Goal: Find specific page/section: Find specific page/section

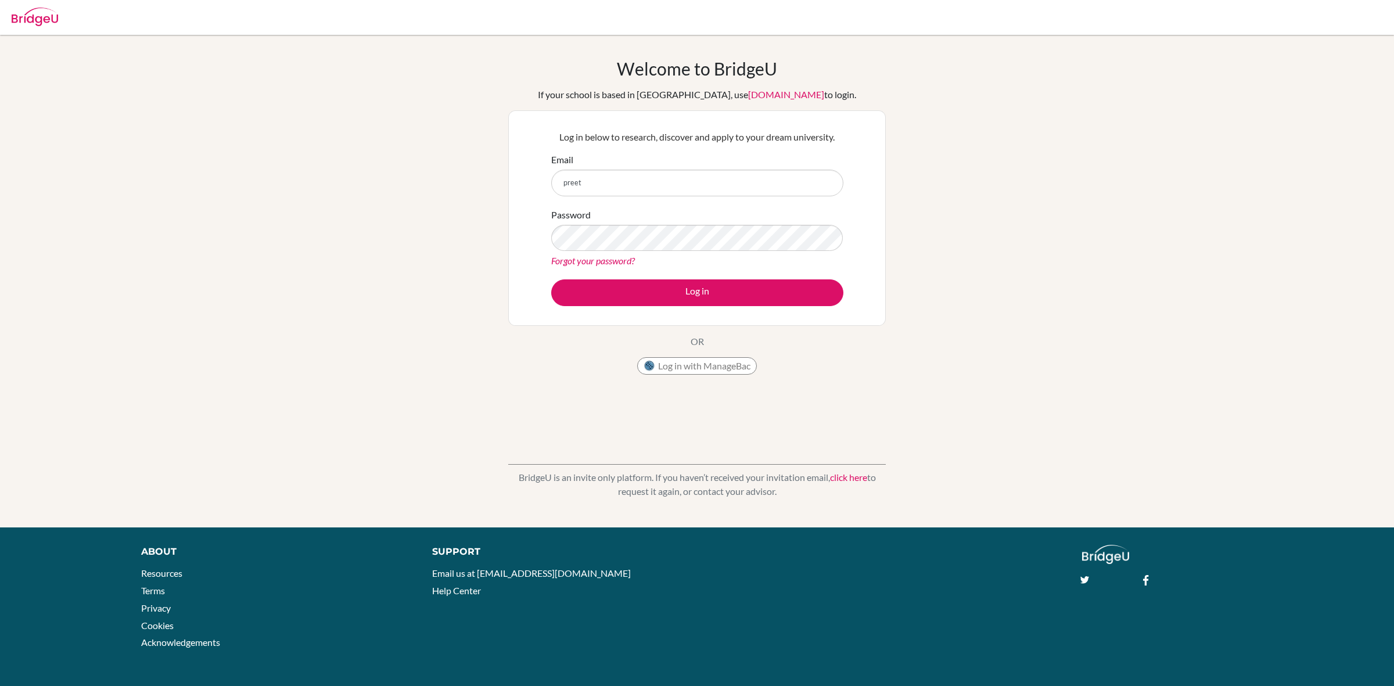
type input "preet.sahota@saisdubai.com"
click at [551, 279] on button "Log in" at bounding box center [697, 292] width 292 height 27
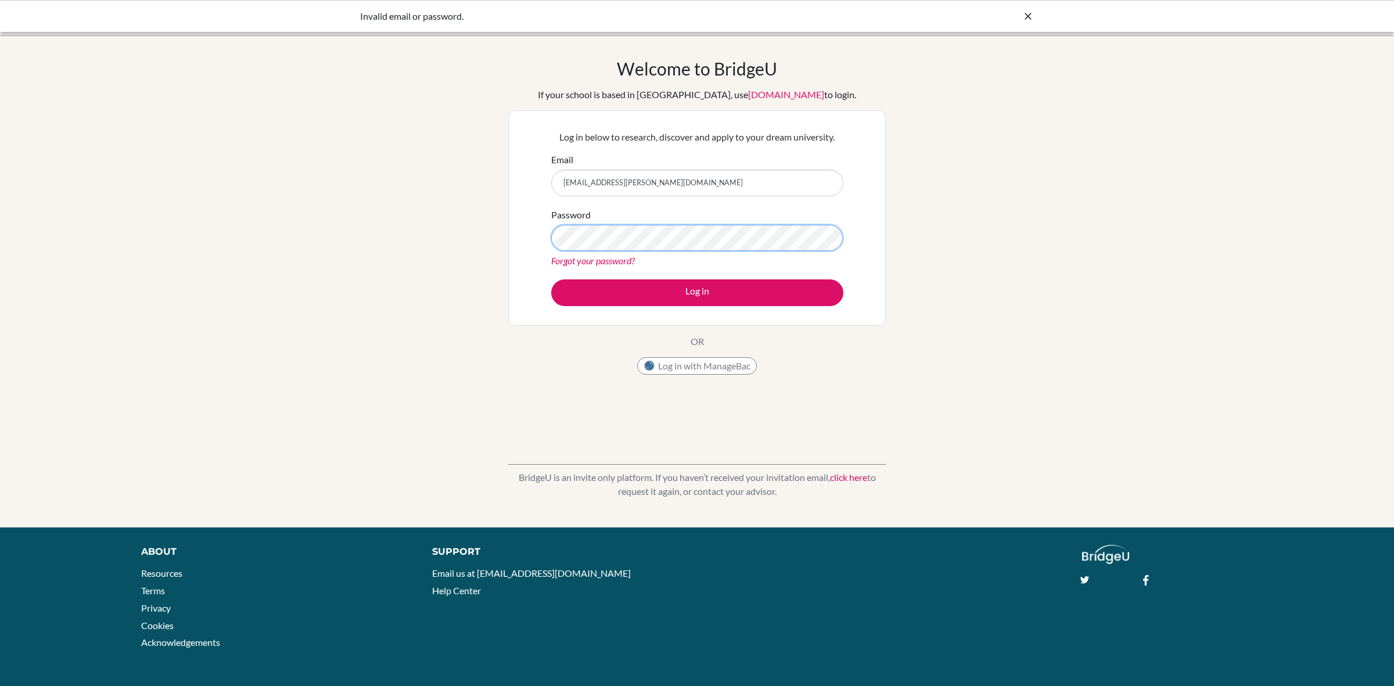
click at [551, 279] on button "Log in" at bounding box center [697, 292] width 292 height 27
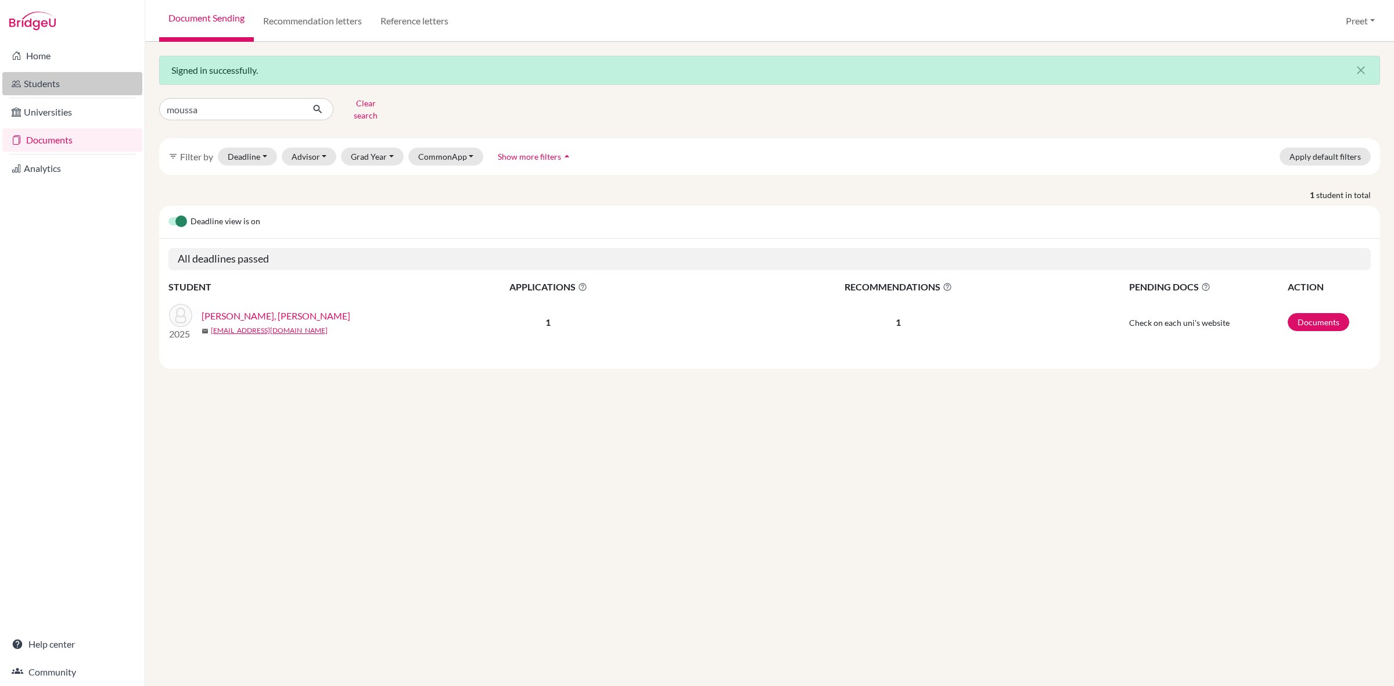
click at [100, 88] on link "Students" at bounding box center [72, 83] width 140 height 23
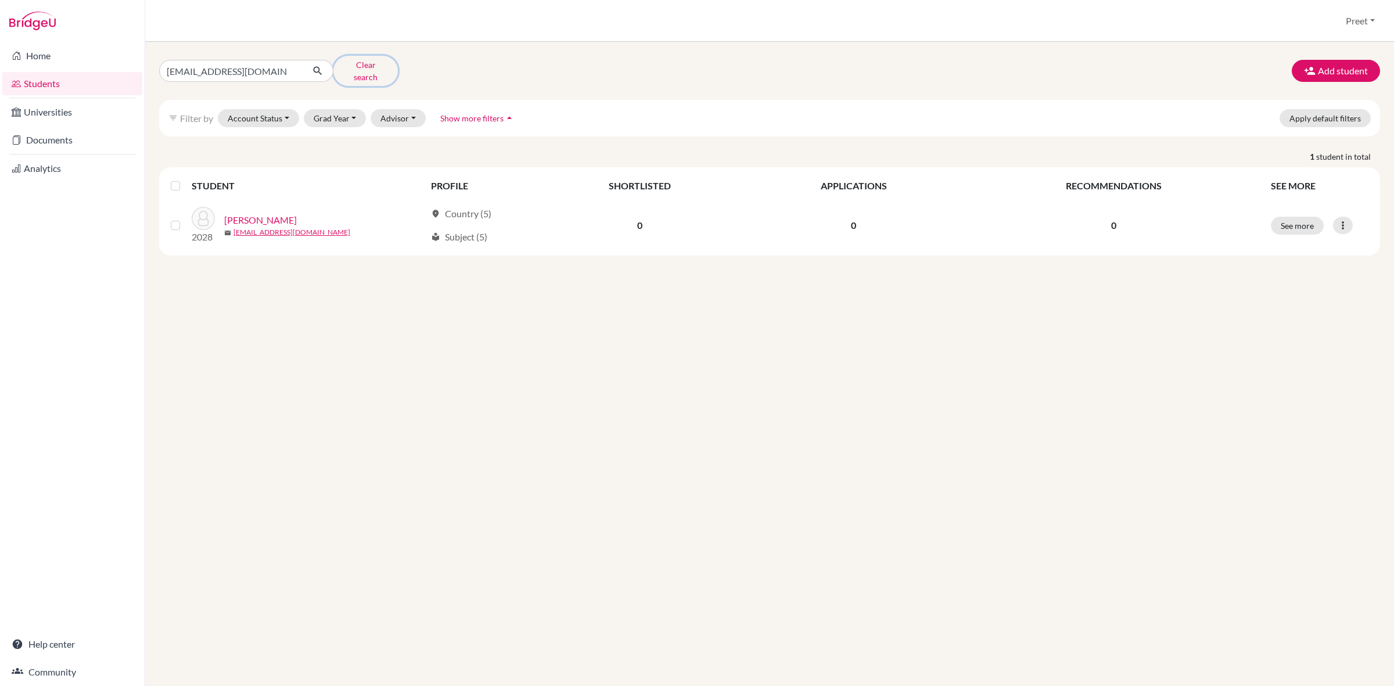
click at [355, 69] on button "Clear search" at bounding box center [365, 71] width 64 height 30
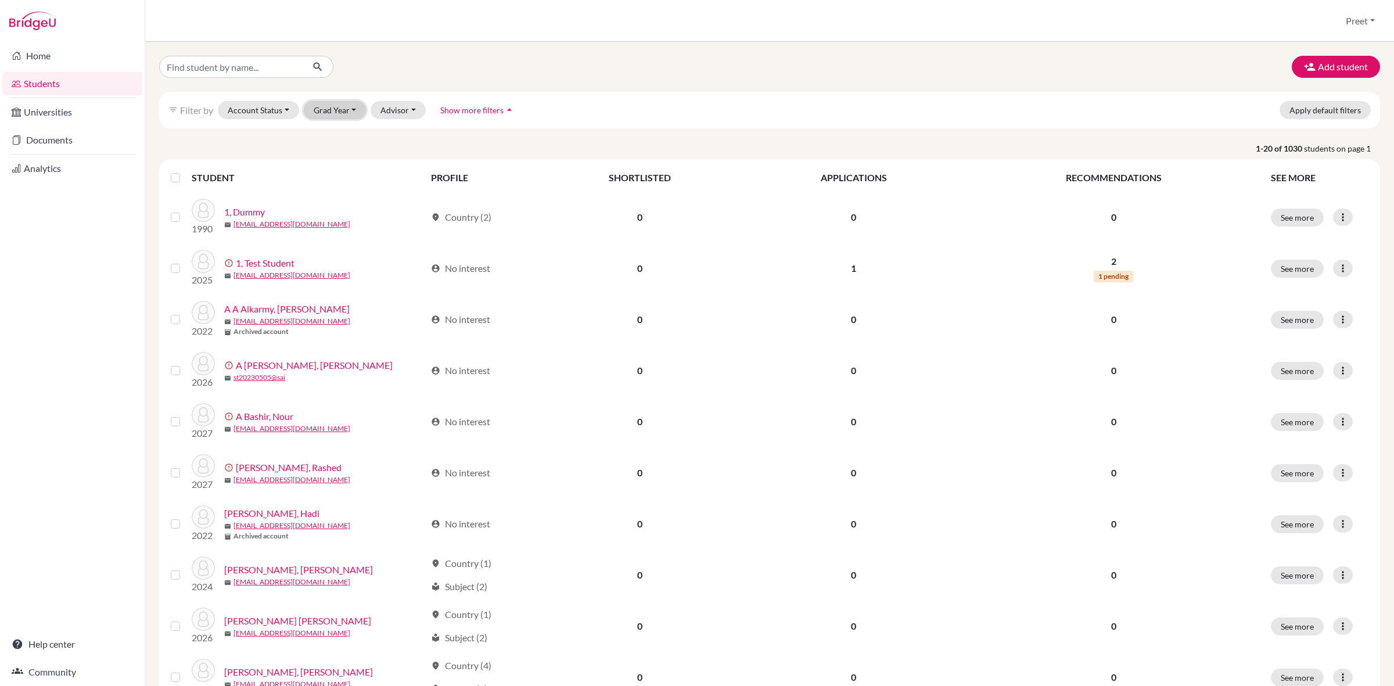
click at [326, 110] on button "Grad Year" at bounding box center [335, 110] width 63 height 18
click at [405, 111] on button "Advisor" at bounding box center [398, 110] width 55 height 18
click at [269, 114] on button "Account Status" at bounding box center [258, 110] width 81 height 18
click at [394, 103] on button "Advisor" at bounding box center [398, 110] width 55 height 18
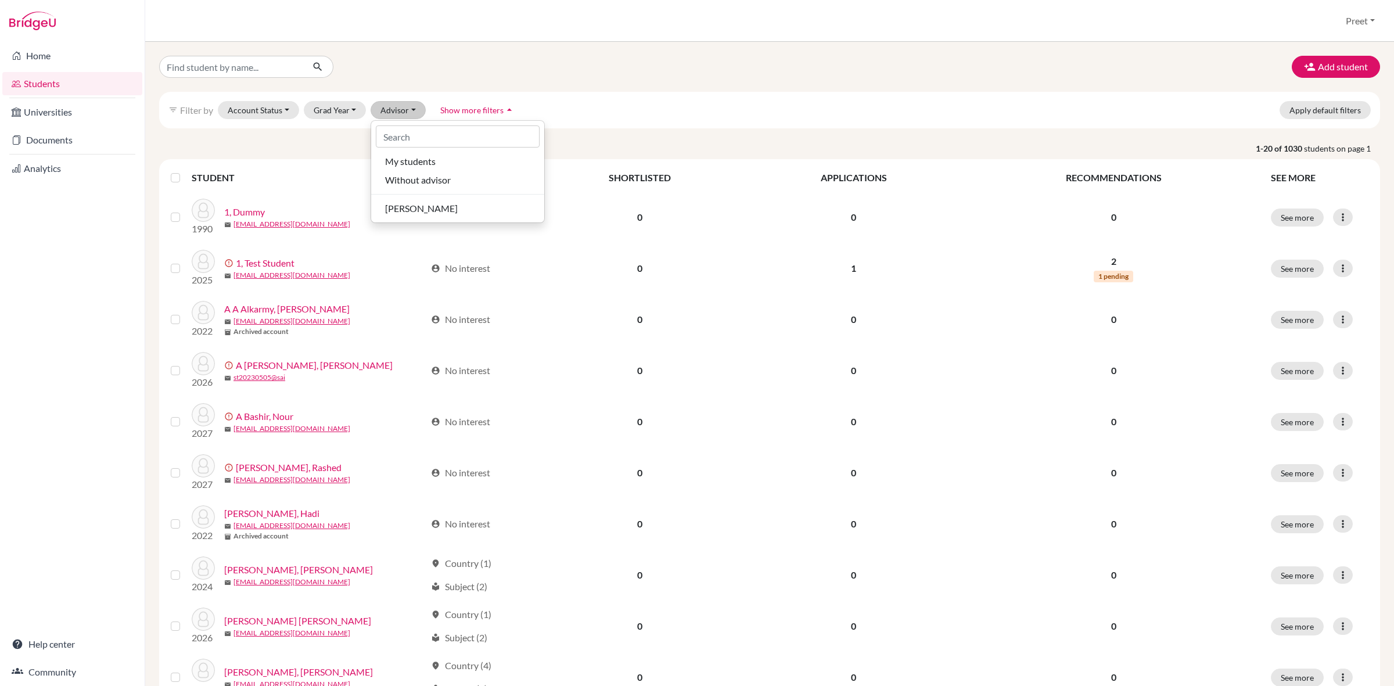
click at [407, 38] on div "Students overview Preet Profile School Settings Log out" at bounding box center [769, 21] width 1249 height 42
click at [352, 106] on button "Grad Year" at bounding box center [335, 110] width 63 height 18
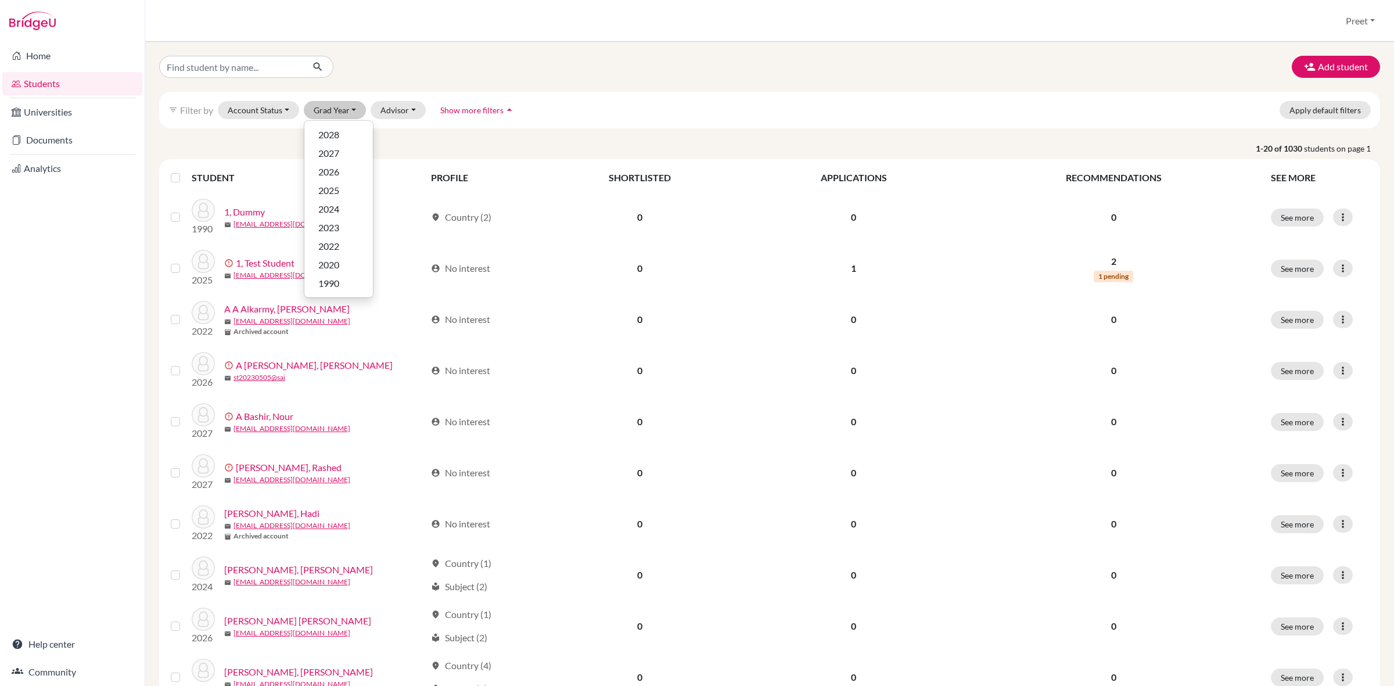
click at [983, 114] on div "filter_list Filter by Account Status Active accounts Archived accounts Register…" at bounding box center [769, 110] width 1221 height 37
click at [500, 113] on span "Show more filters" at bounding box center [471, 110] width 63 height 10
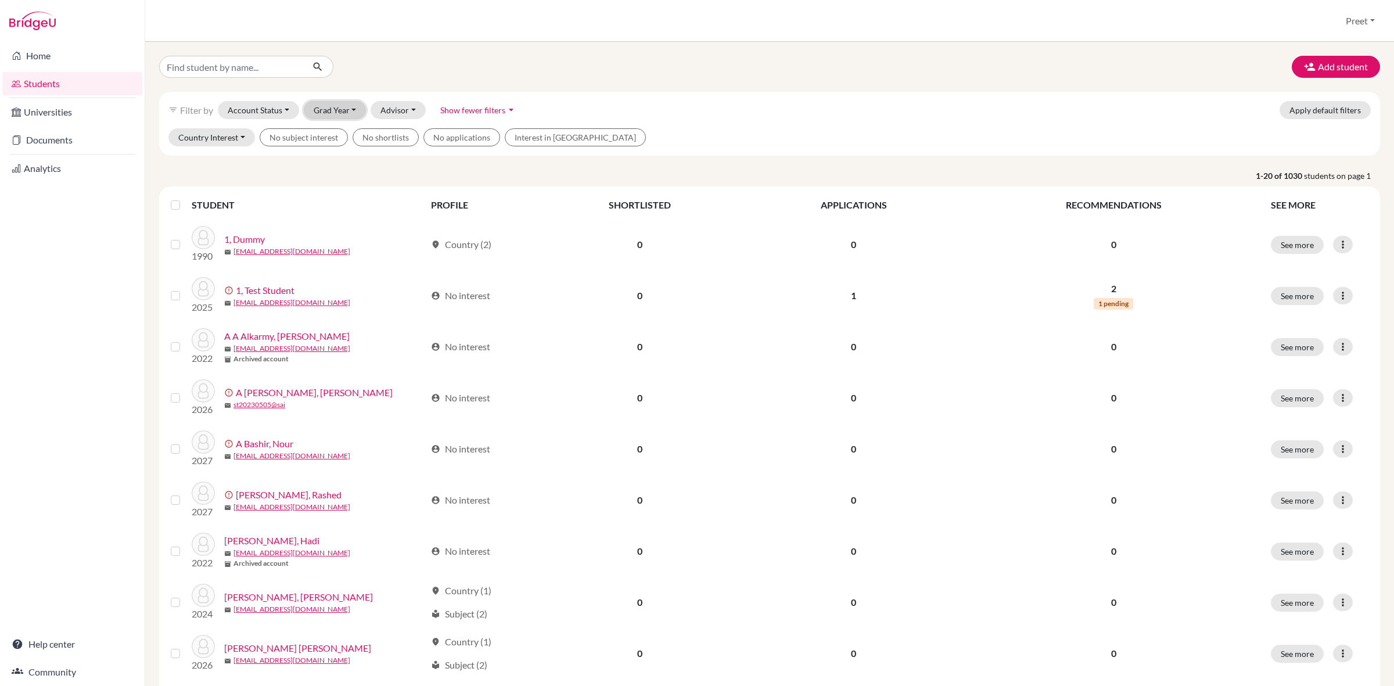
click at [343, 112] on button "Grad Year" at bounding box center [335, 110] width 63 height 18
click at [245, 139] on button "Country Interest" at bounding box center [211, 137] width 87 height 18
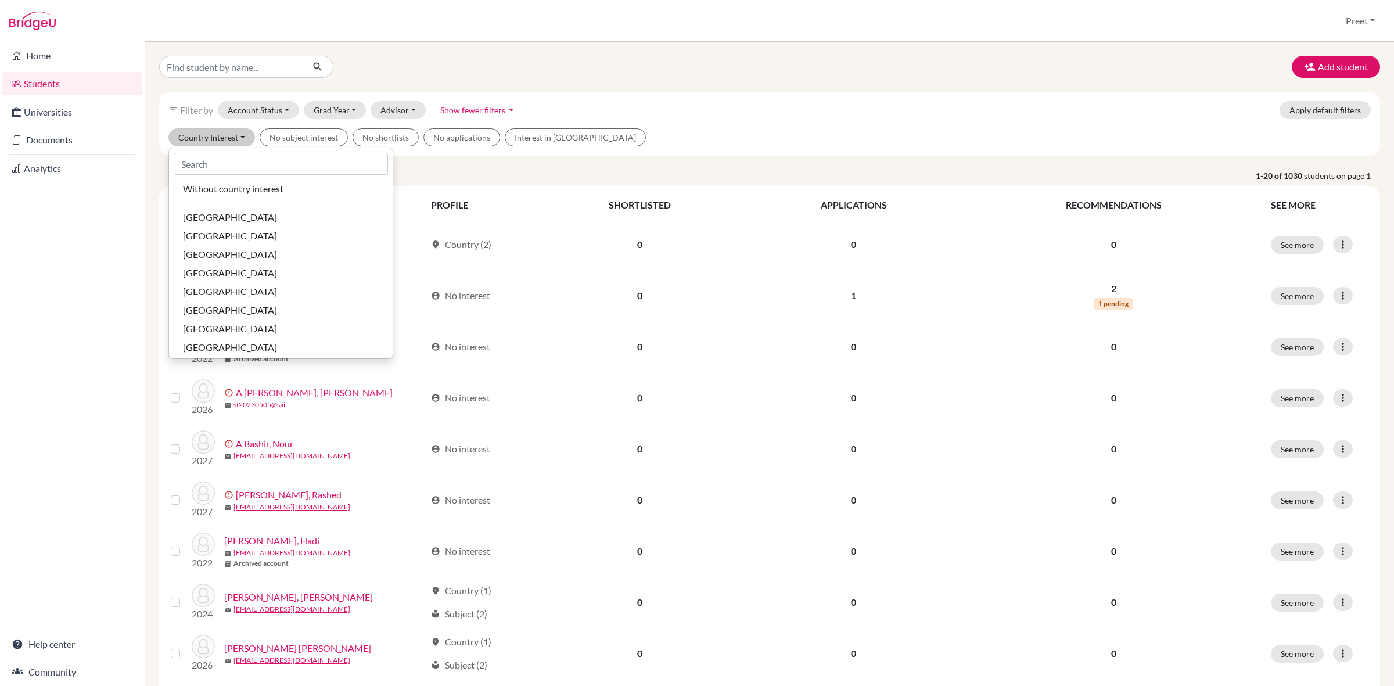
click at [579, 51] on div "Add student filter_list Filter by Account Status Active accounts Archived accou…" at bounding box center [769, 364] width 1249 height 644
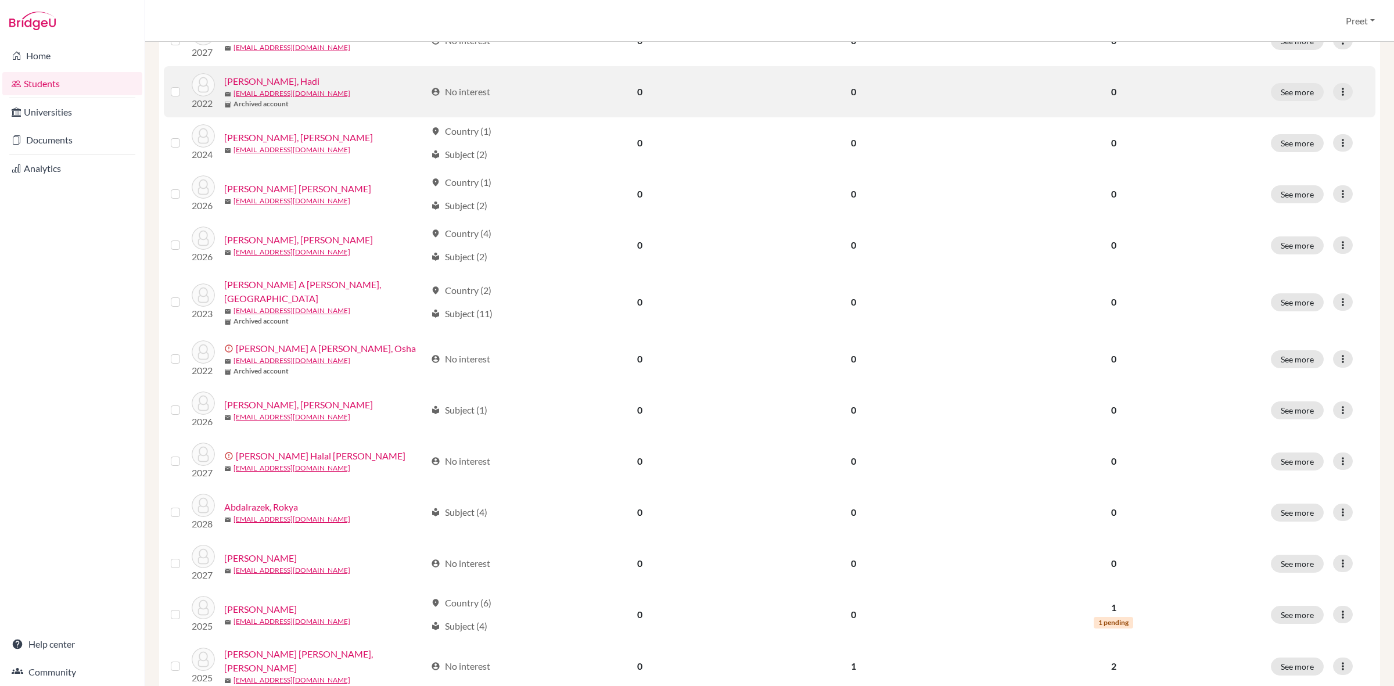
scroll to position [634, 0]
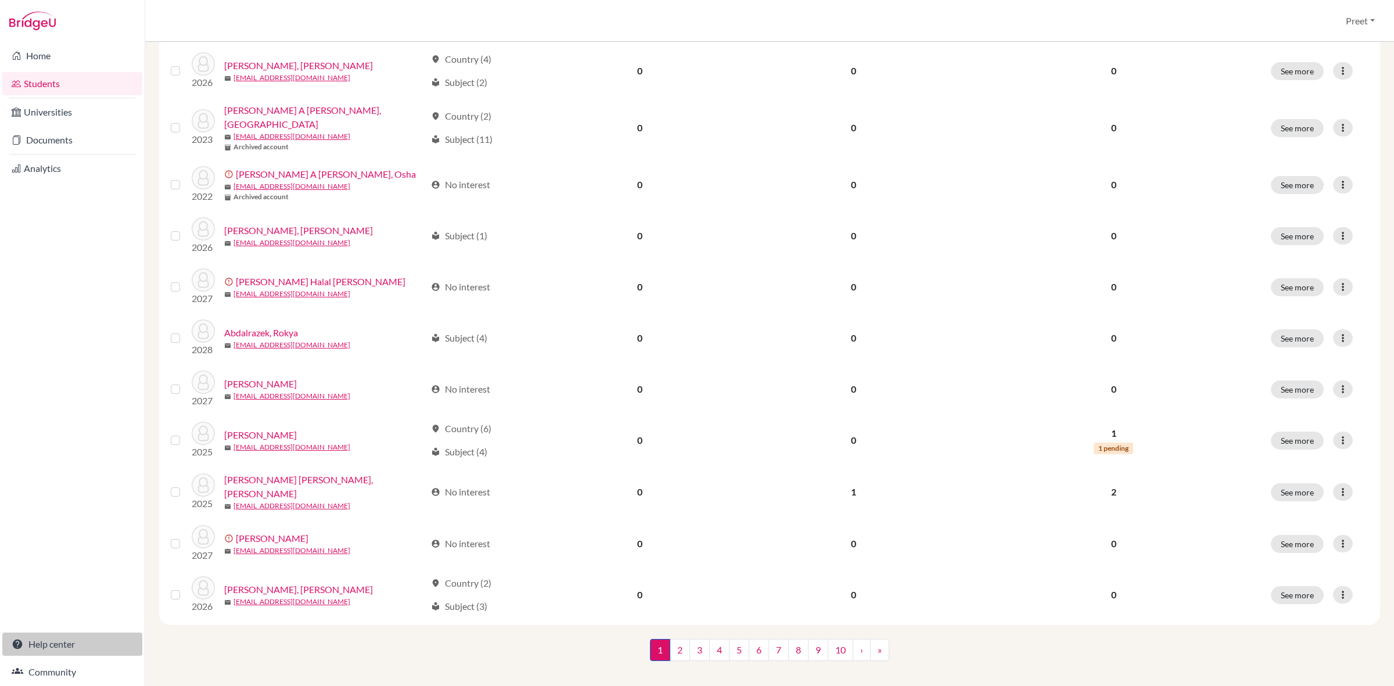
click at [91, 637] on link "Help center" at bounding box center [72, 644] width 140 height 23
